Goal: Task Accomplishment & Management: Complete application form

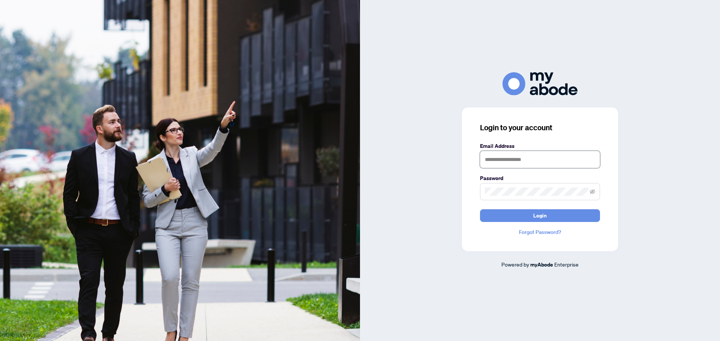
click at [523, 159] on input "text" at bounding box center [540, 159] width 120 height 17
type input "**********"
click at [538, 219] on span "Login" at bounding box center [539, 216] width 13 height 12
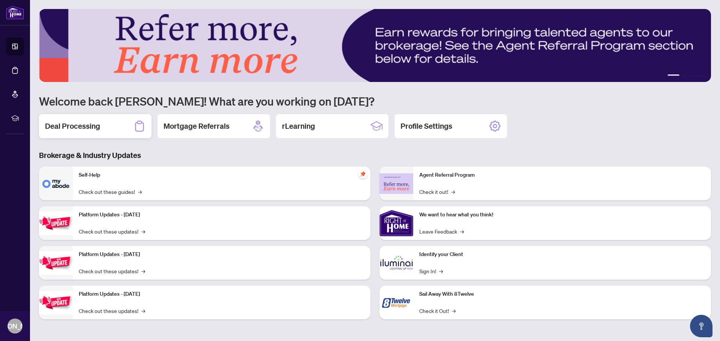
click at [103, 125] on div "Deal Processing" at bounding box center [95, 126] width 112 height 24
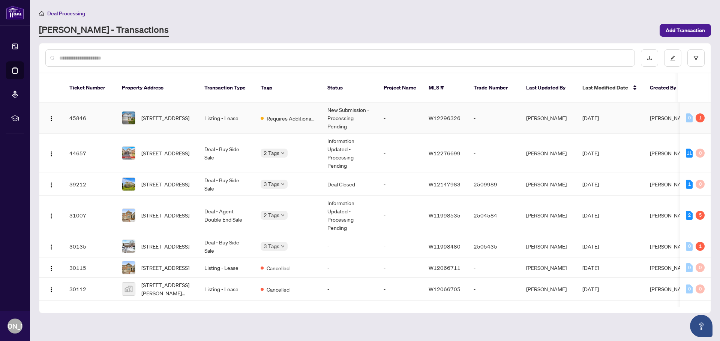
click at [206, 114] on td "Listing - Lease" at bounding box center [226, 118] width 56 height 31
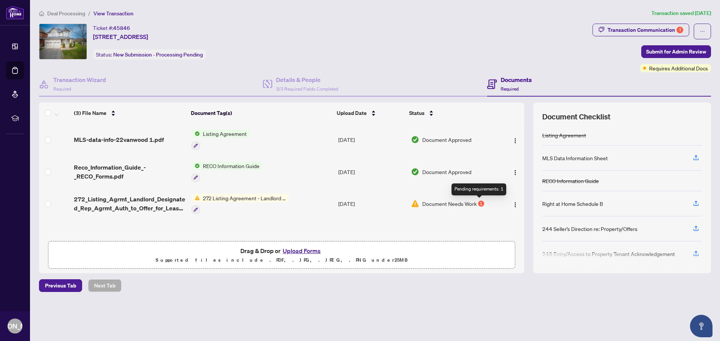
click at [480, 202] on div "1" at bounding box center [481, 204] width 6 height 6
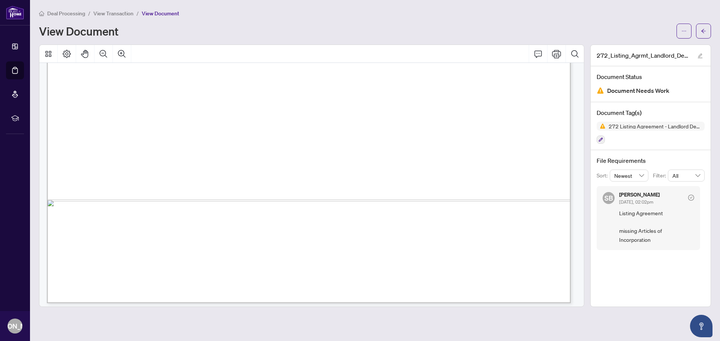
scroll to position [3227, 0]
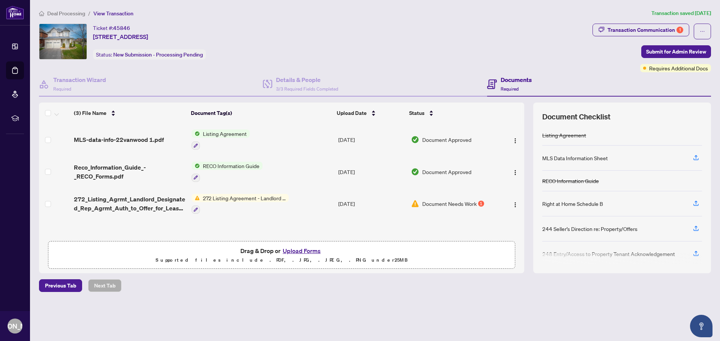
click at [298, 251] on button "Upload Forms" at bounding box center [301, 251] width 42 height 10
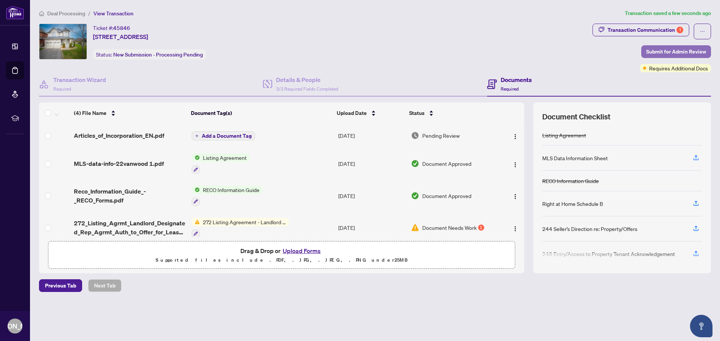
click at [650, 51] on span "Submit for Admin Review" at bounding box center [676, 52] width 60 height 12
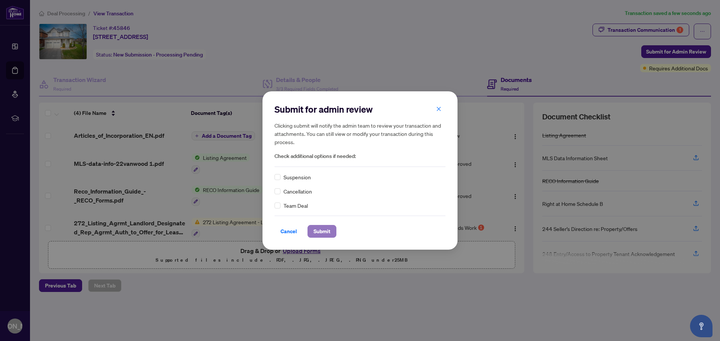
click at [322, 230] on span "Submit" at bounding box center [321, 232] width 17 height 12
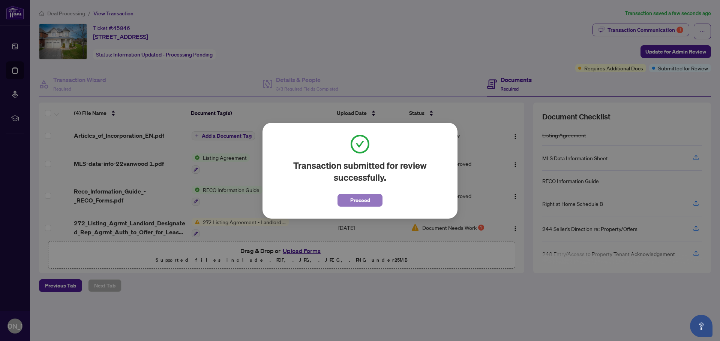
click at [363, 202] on span "Proceed" at bounding box center [360, 201] width 20 height 12
